Goal: Task Accomplishment & Management: Use online tool/utility

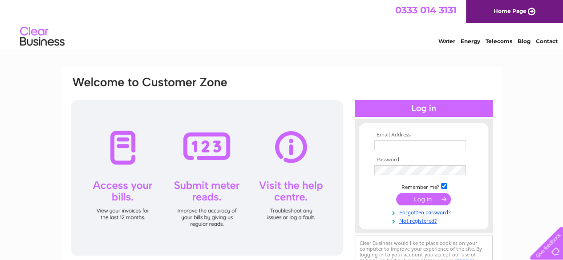
type input "angel4men007@yahoo.co.uk"
click at [415, 195] on input "submit" at bounding box center [423, 199] width 55 height 12
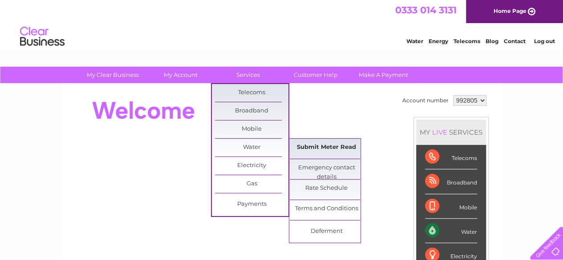
click at [323, 139] on link "Submit Meter Read" at bounding box center [326, 148] width 73 height 18
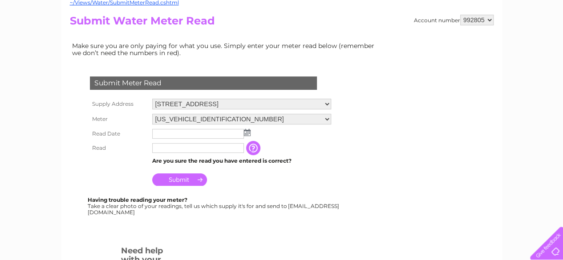
scroll to position [100, 0]
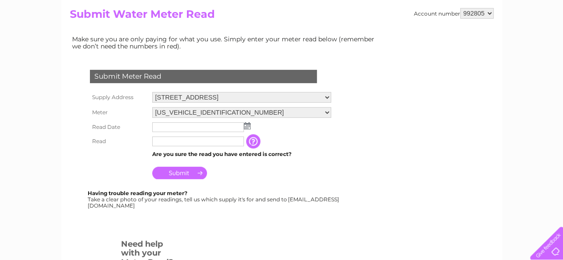
click at [246, 129] on img at bounding box center [247, 125] width 7 height 7
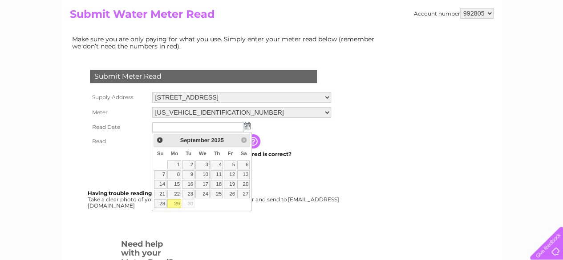
click at [174, 201] on link "29" at bounding box center [174, 203] width 14 height 9
type input "[DATE]"
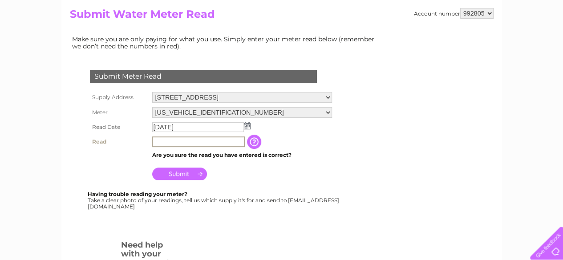
click at [201, 145] on input "text" at bounding box center [198, 142] width 93 height 11
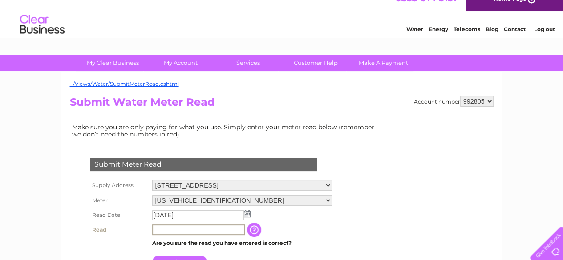
scroll to position [11, 0]
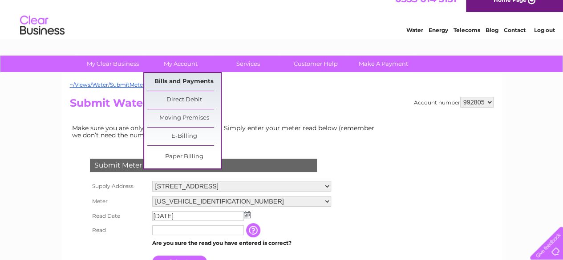
click at [186, 81] on link "Bills and Payments" at bounding box center [183, 82] width 73 height 18
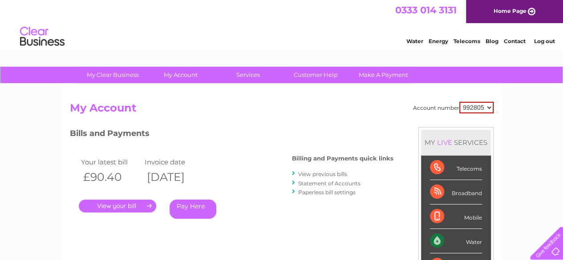
click at [137, 204] on link "." at bounding box center [117, 206] width 77 height 13
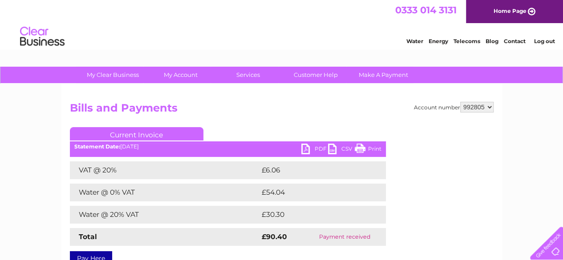
click at [315, 146] on link "PDF" at bounding box center [314, 150] width 27 height 13
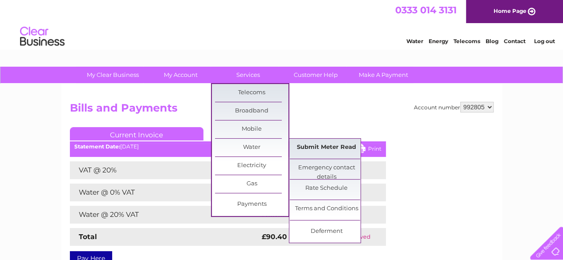
click at [318, 140] on link "Submit Meter Read" at bounding box center [326, 148] width 73 height 18
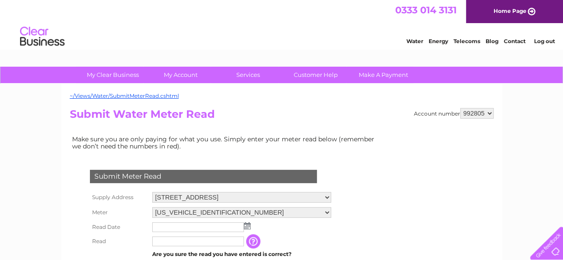
click at [246, 228] on img at bounding box center [247, 225] width 7 height 7
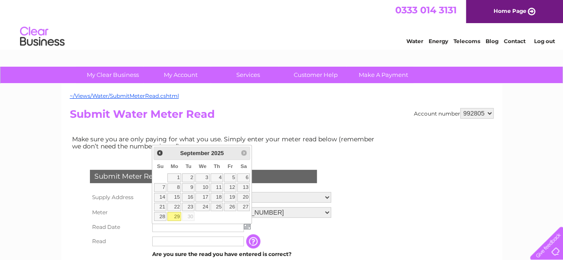
click at [173, 215] on link "29" at bounding box center [174, 216] width 14 height 9
type input "[DATE]"
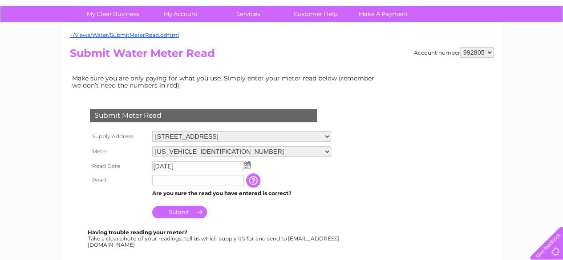
scroll to position [64, 0]
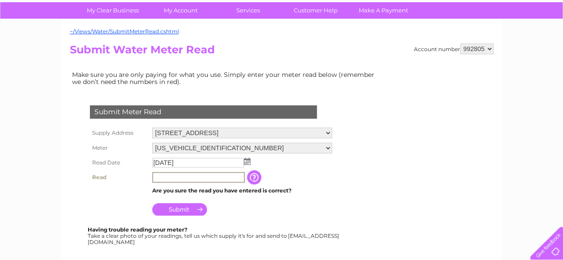
click at [231, 179] on input "text" at bounding box center [198, 177] width 93 height 11
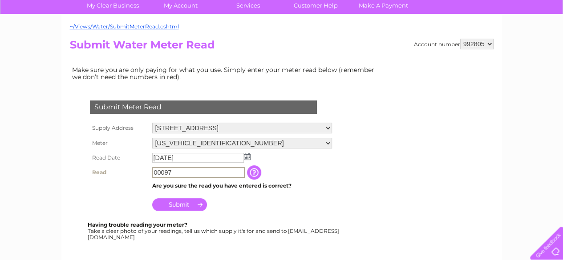
scroll to position [85, 0]
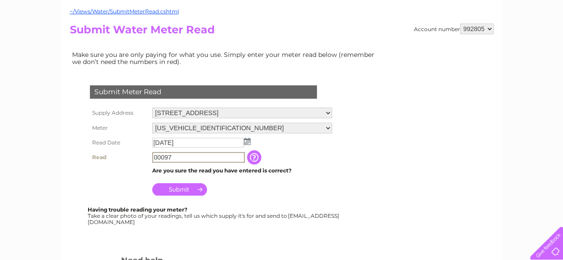
type input "00097"
click at [173, 189] on input "Submit" at bounding box center [179, 188] width 55 height 12
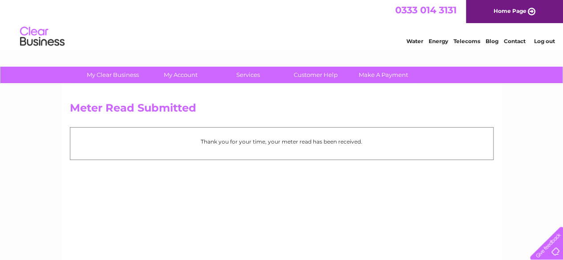
click at [544, 39] on link "Log out" at bounding box center [543, 41] width 21 height 7
